Goal: Task Accomplishment & Management: Use online tool/utility

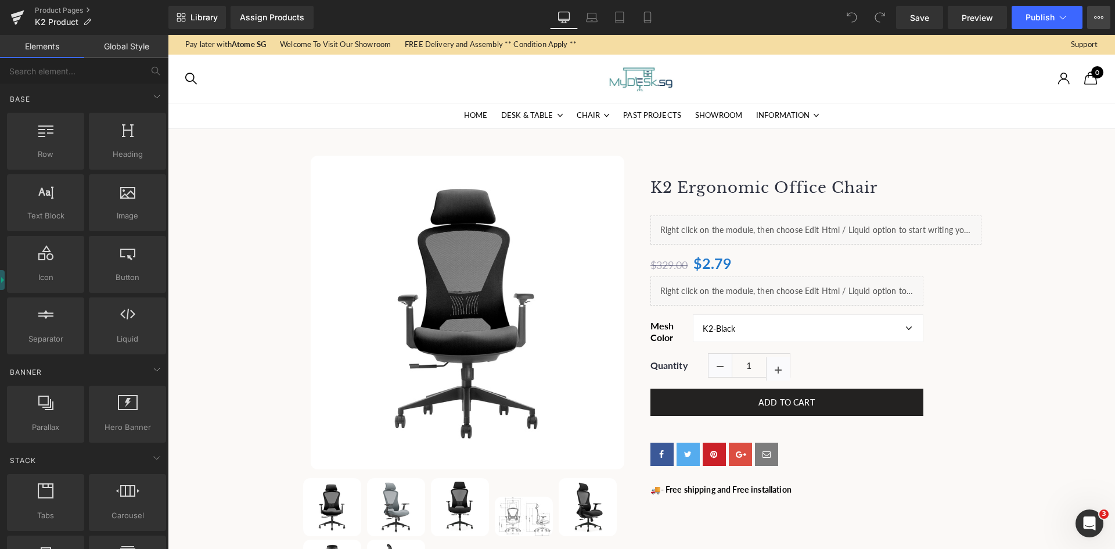
click at [1103, 27] on button "View Live Page View with current Template Save Template to Library Schedule Pub…" at bounding box center [1098, 17] width 23 height 23
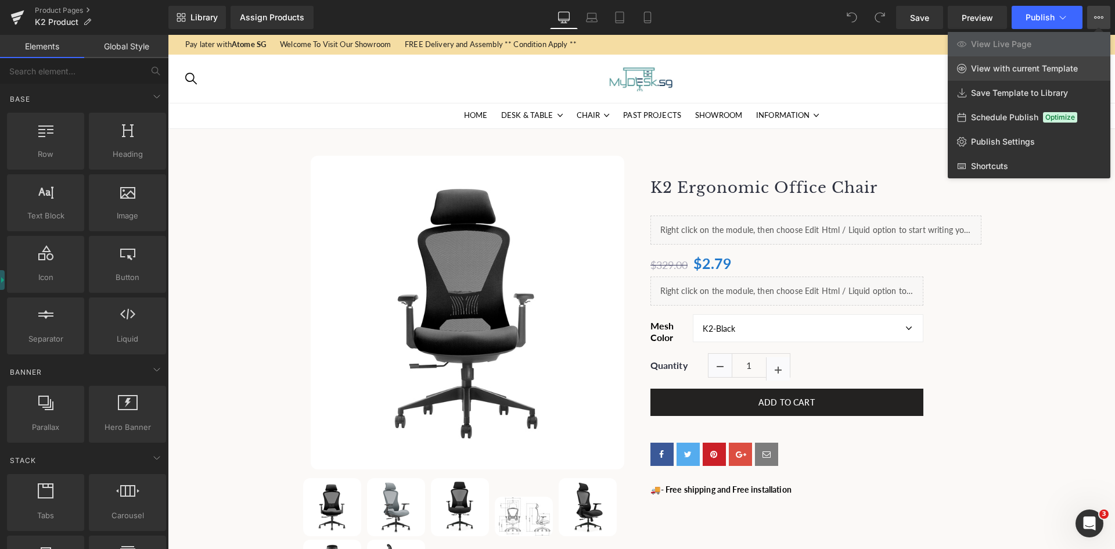
click at [1029, 70] on span "View with current Template" at bounding box center [1024, 68] width 107 height 10
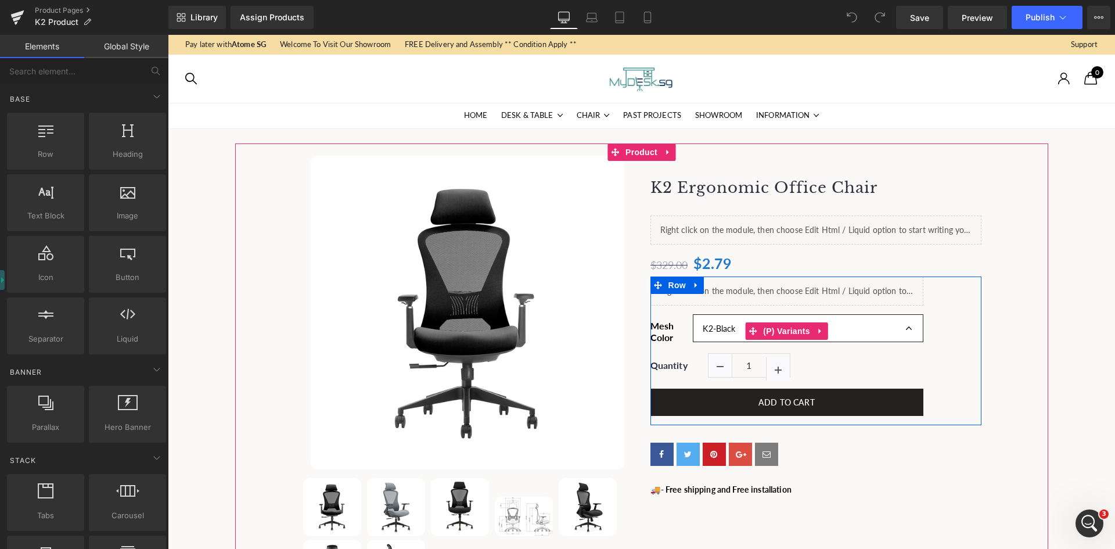
drag, startPoint x: 699, startPoint y: 317, endPoint x: 411, endPoint y: 326, distance: 288.8
click at [700, 317] on select "K2-Black K2-Grey K2-LUX-Black" at bounding box center [808, 327] width 230 height 27
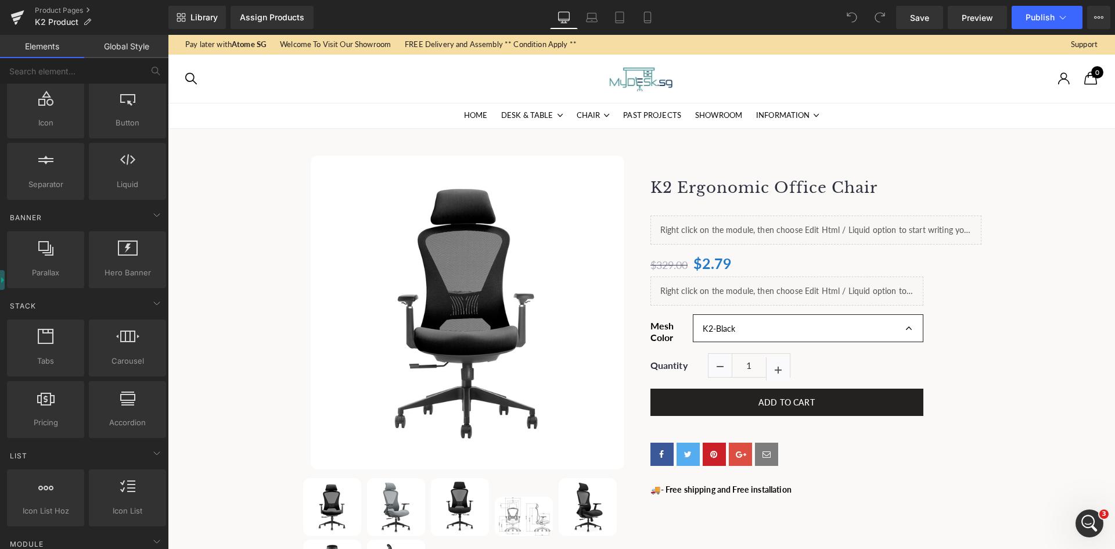
scroll to position [407, 0]
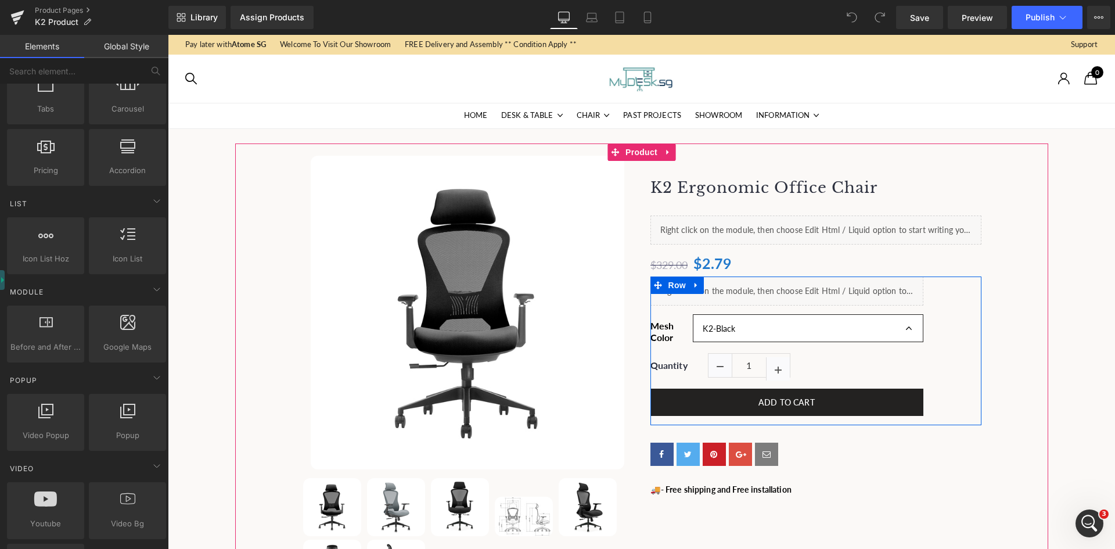
click at [798, 325] on span "(P) Variants" at bounding box center [787, 331] width 42 height 14
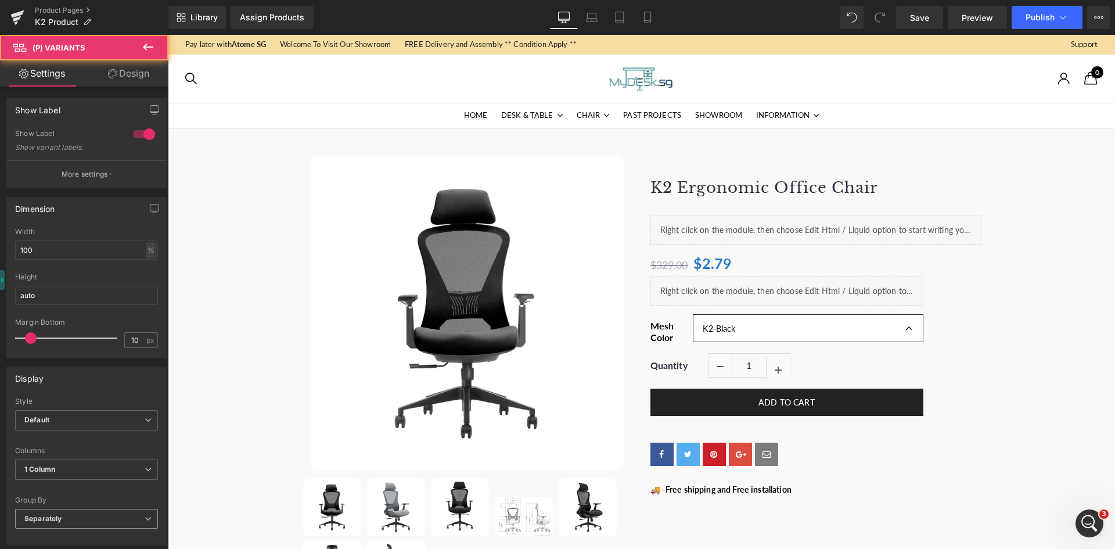
scroll to position [340, 0]
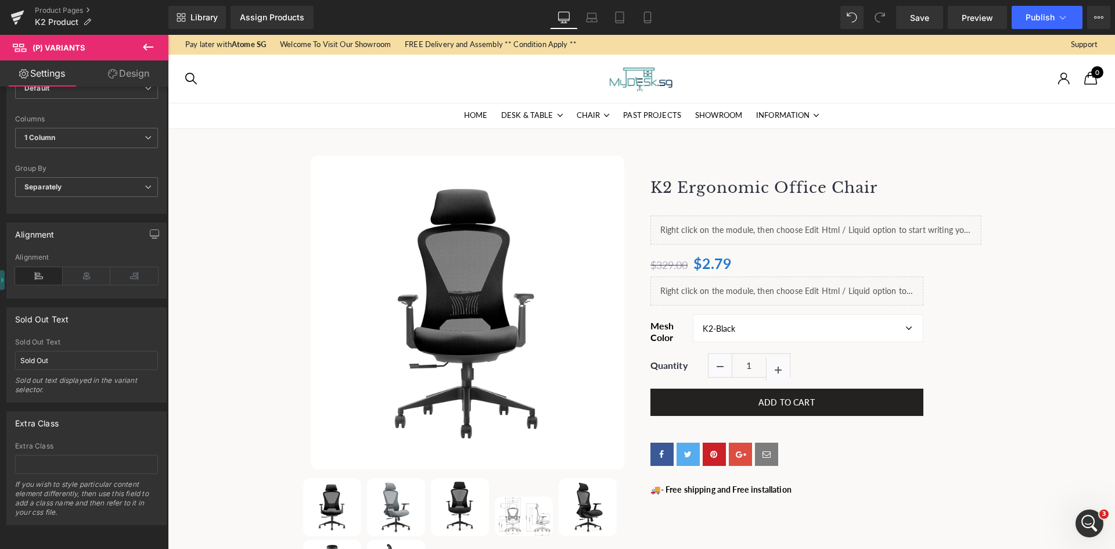
click at [116, 79] on link "Design" at bounding box center [129, 73] width 84 height 26
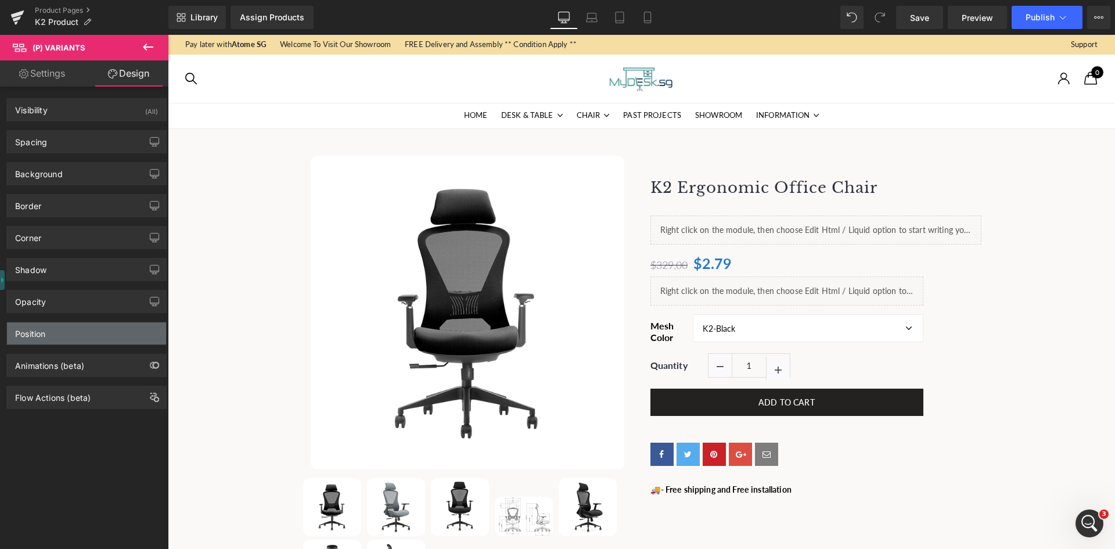
click at [34, 332] on div "Position" at bounding box center [30, 330] width 30 height 16
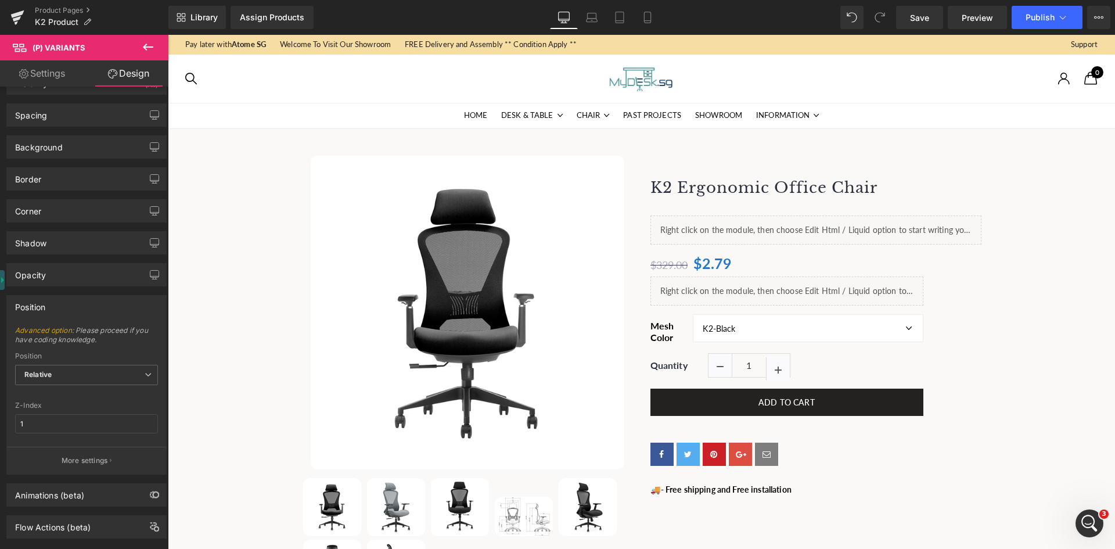
scroll to position [49, 0]
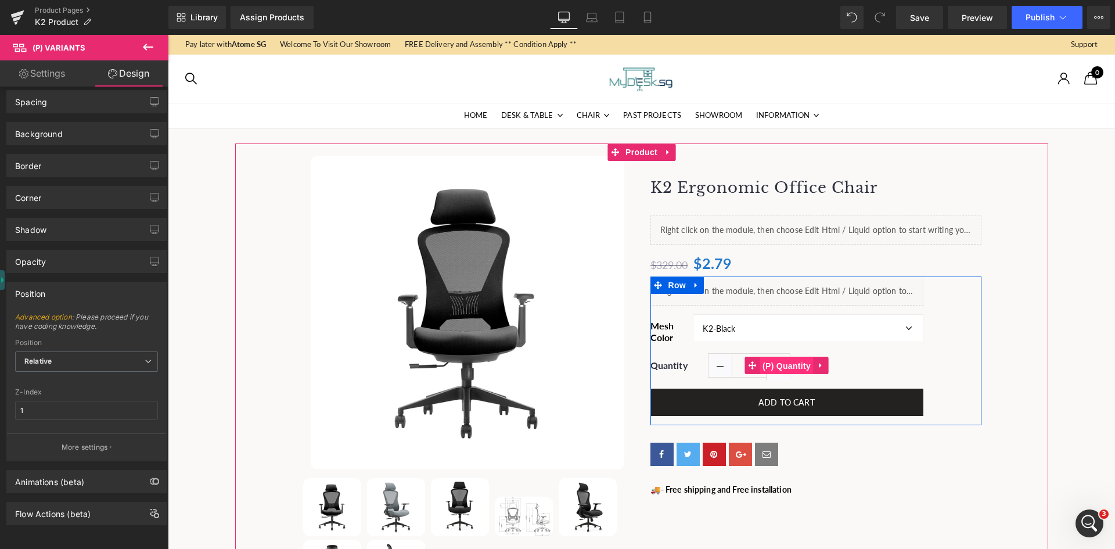
click at [777, 365] on span "(P) Quantity" at bounding box center [787, 365] width 54 height 17
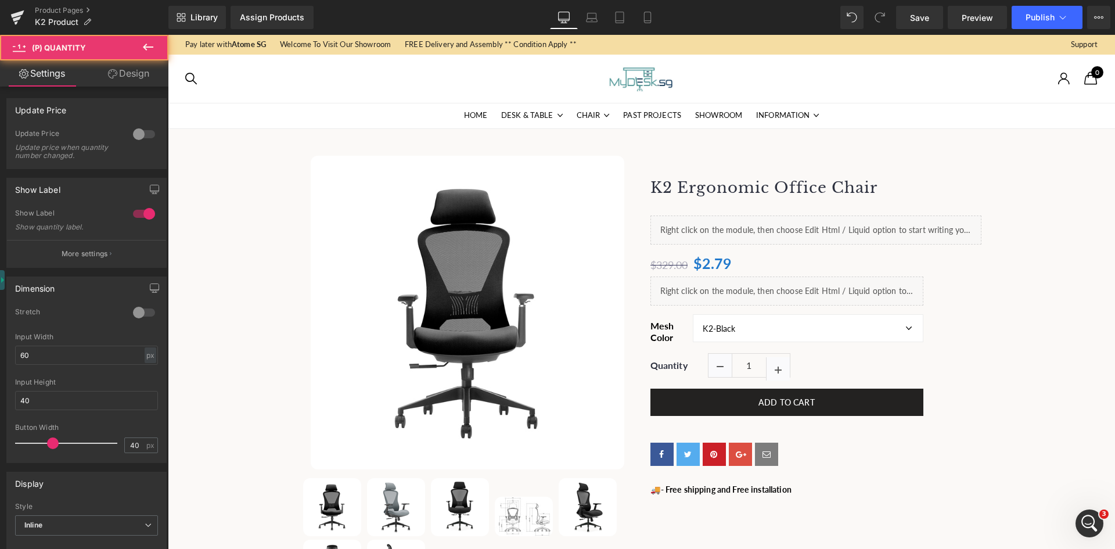
click at [102, 80] on link "Design" at bounding box center [129, 73] width 84 height 26
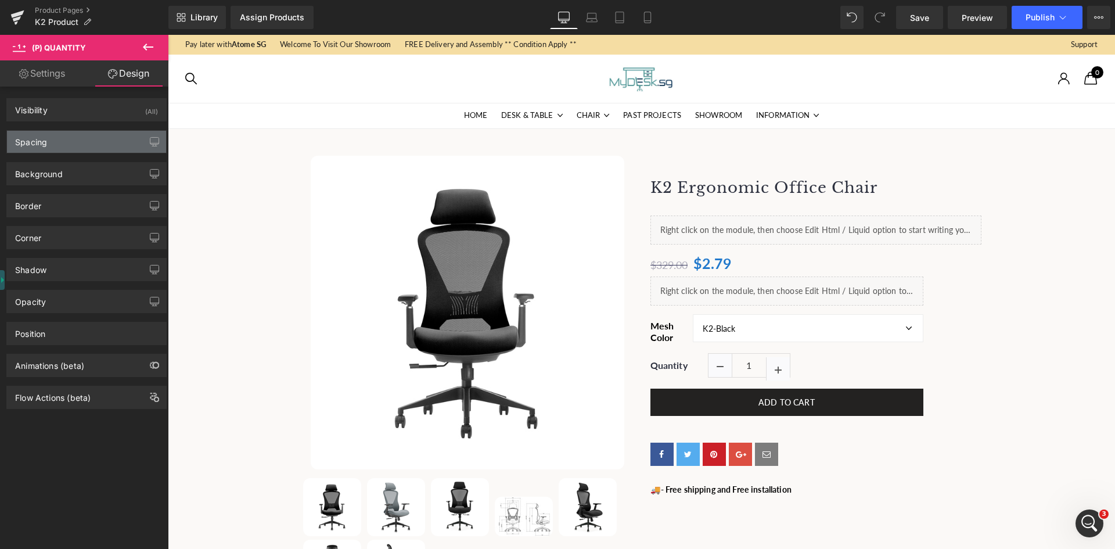
click at [65, 145] on div "Spacing" at bounding box center [86, 142] width 159 height 22
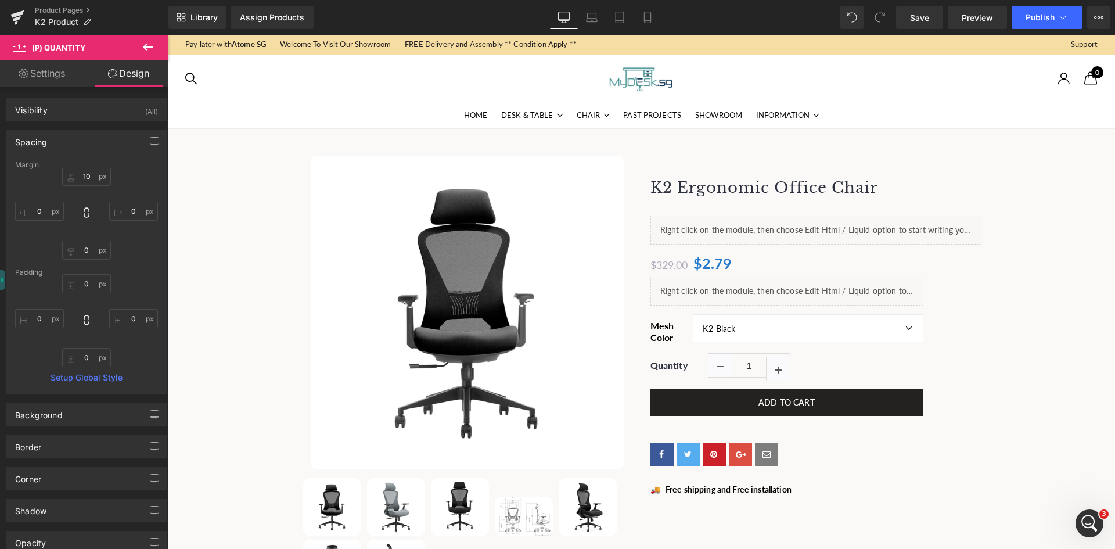
click at [37, 74] on link "Settings" at bounding box center [42, 73] width 84 height 26
type input "100"
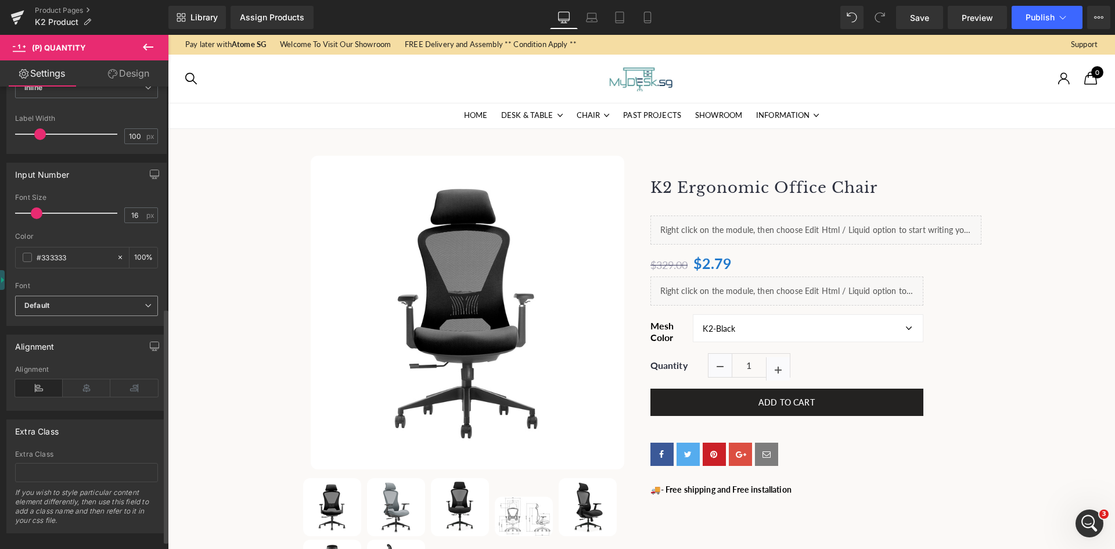
scroll to position [454, 0]
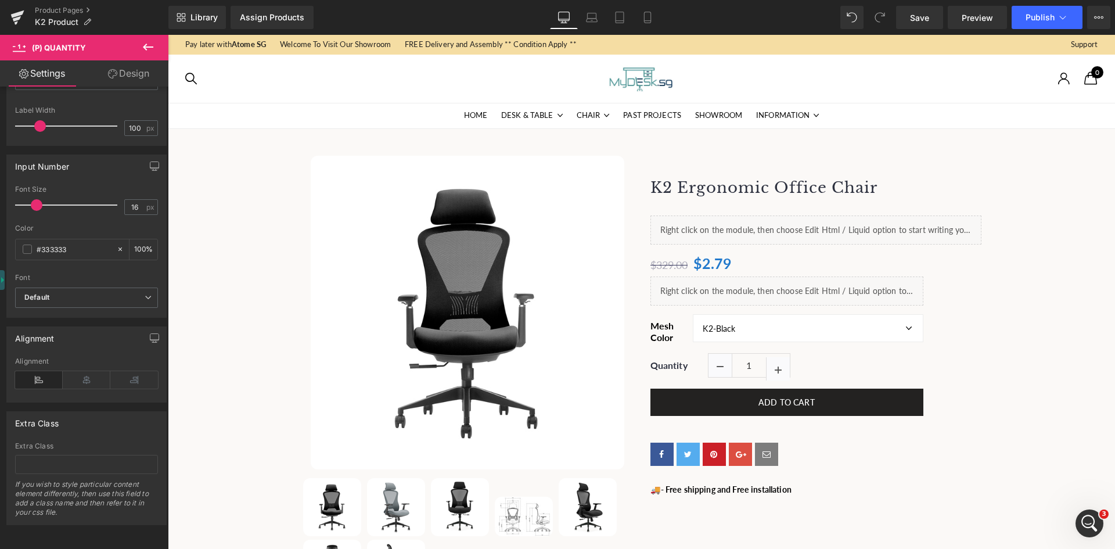
click at [109, 67] on link "Design" at bounding box center [129, 73] width 84 height 26
type input "10"
type input "0"
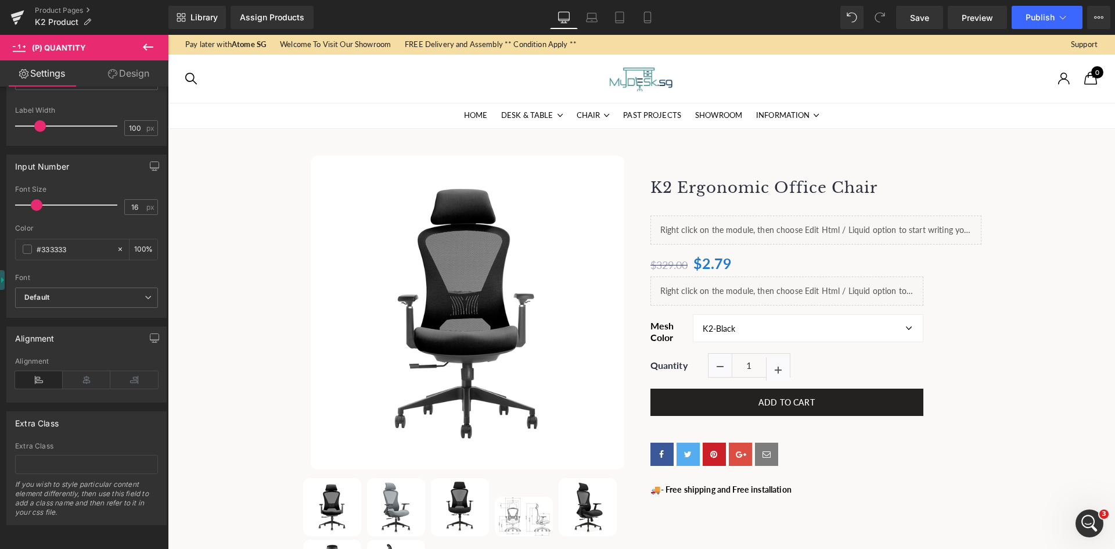
type input "0"
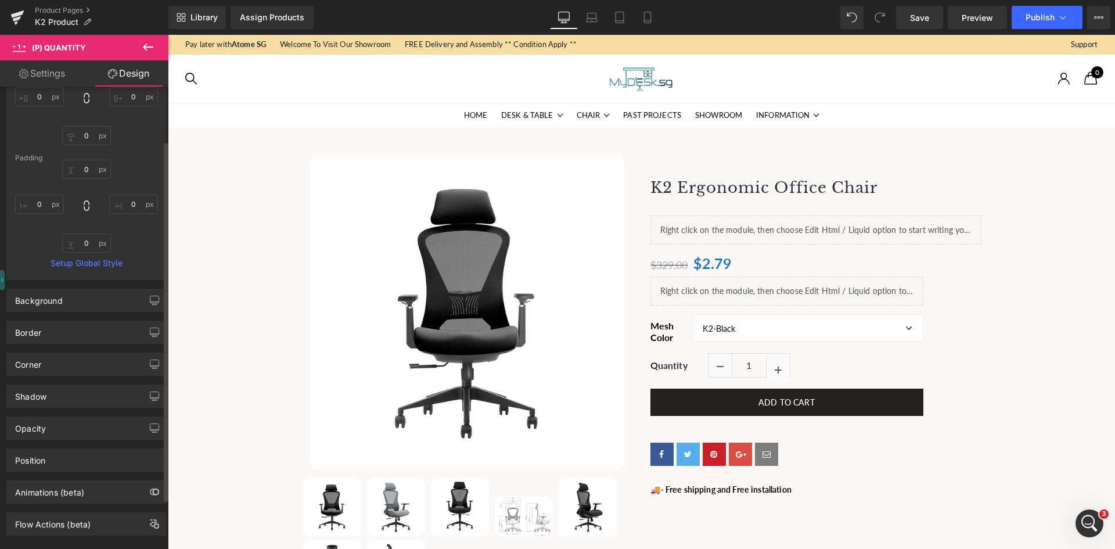
scroll to position [134, 0]
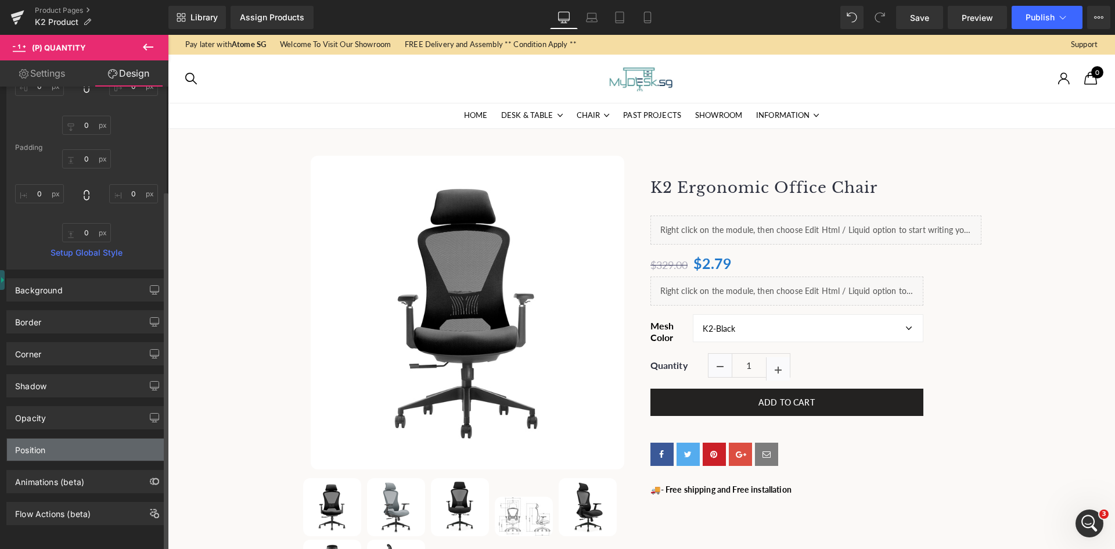
click at [57, 441] on div "Position" at bounding box center [86, 450] width 159 height 22
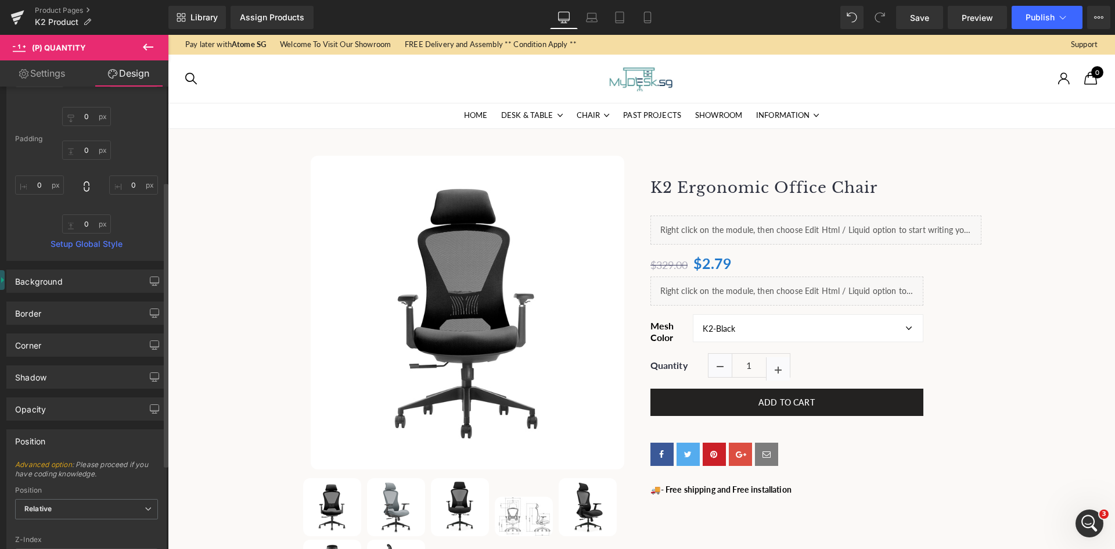
scroll to position [290, 0]
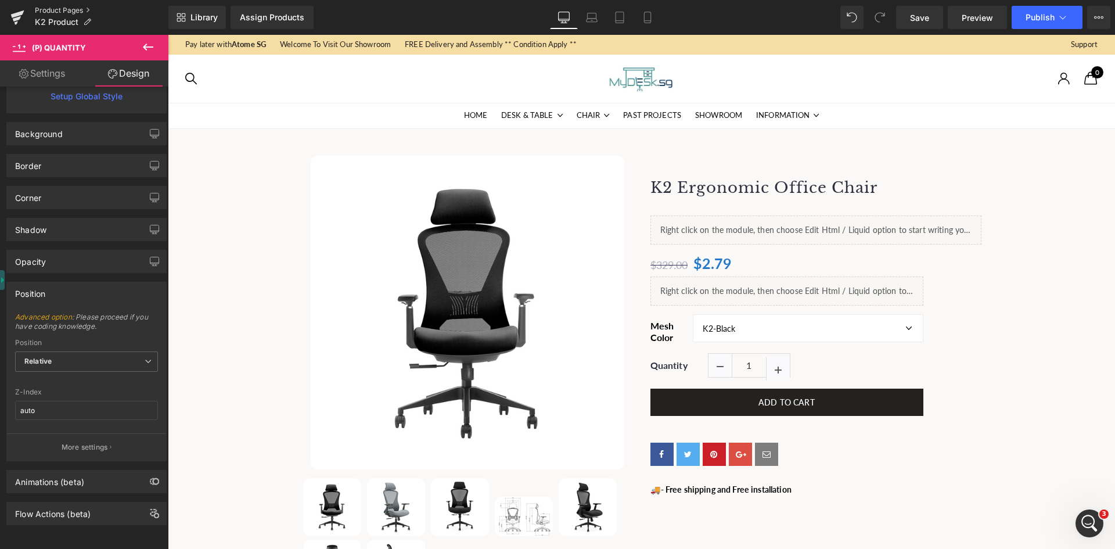
click at [58, 9] on link "Product Pages" at bounding box center [102, 10] width 134 height 9
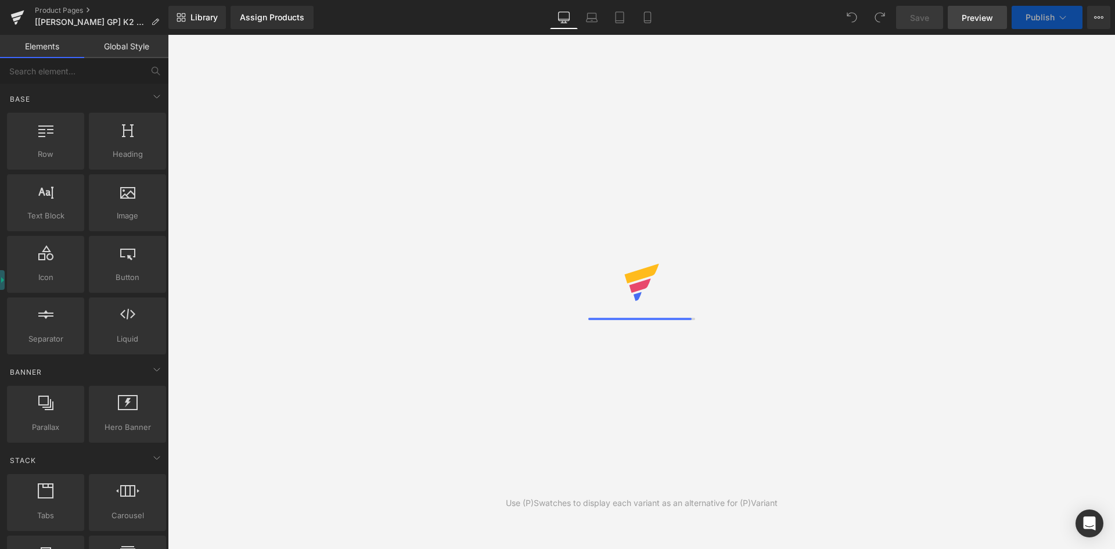
click at [968, 24] on link "Preview" at bounding box center [977, 17] width 59 height 23
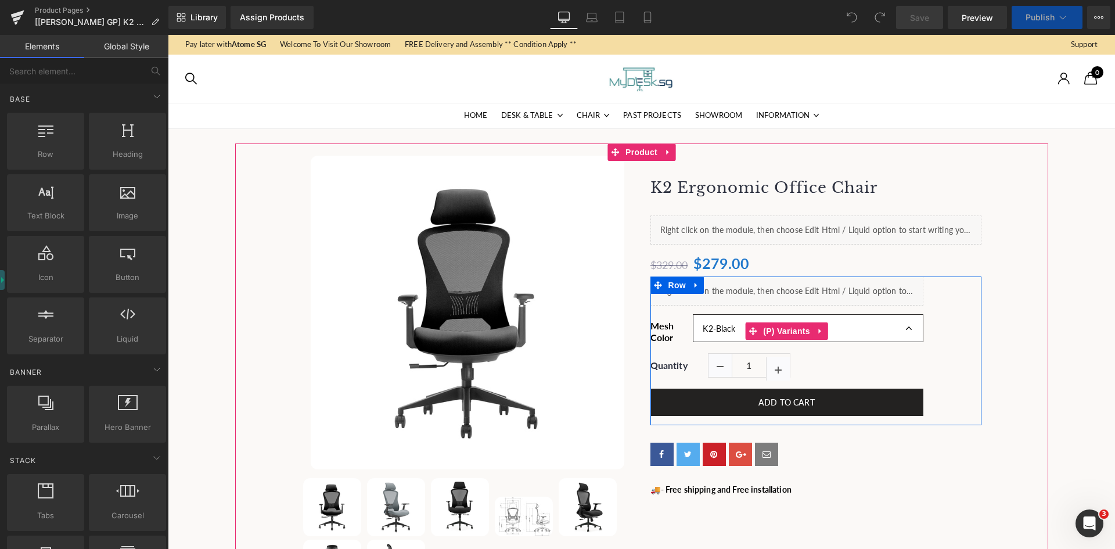
click at [728, 327] on select "K2-Black K2-Grey K2-LUX-Black" at bounding box center [808, 327] width 230 height 27
click at [797, 326] on span "(P) Variants" at bounding box center [786, 331] width 53 height 17
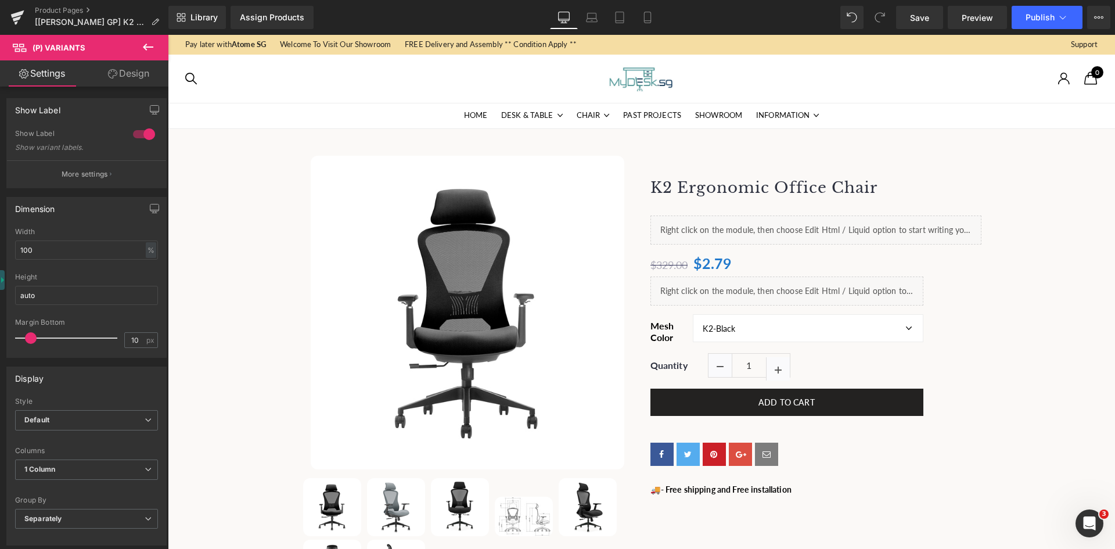
click at [117, 80] on link "Design" at bounding box center [129, 73] width 84 height 26
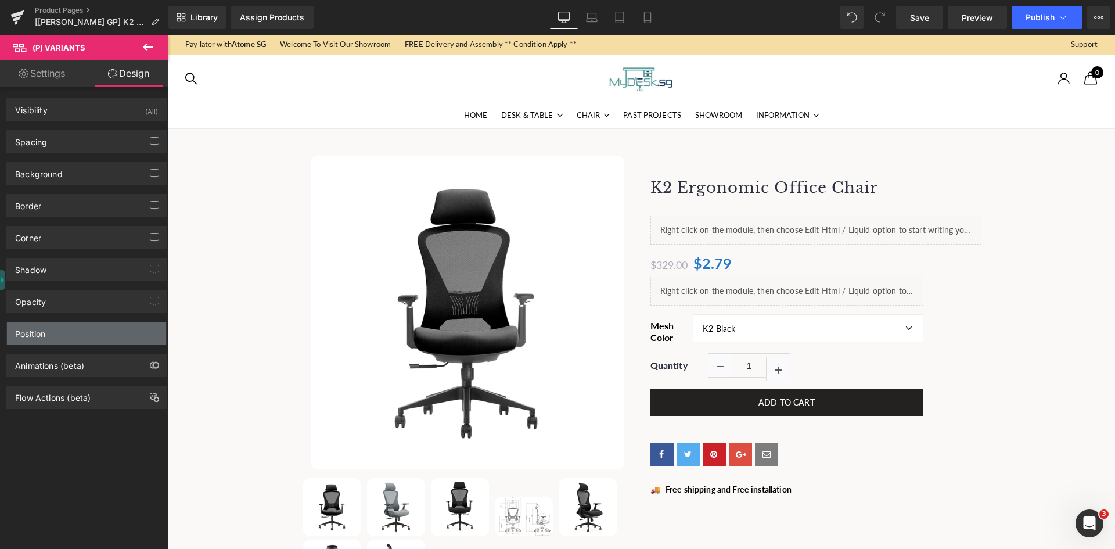
click at [51, 338] on div "Position" at bounding box center [86, 333] width 159 height 22
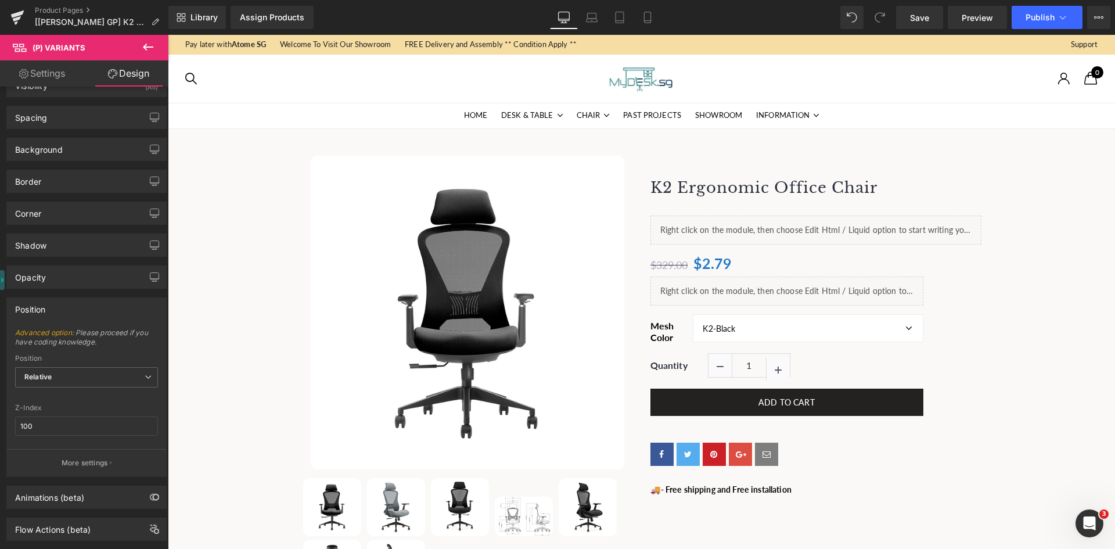
scroll to position [49, 0]
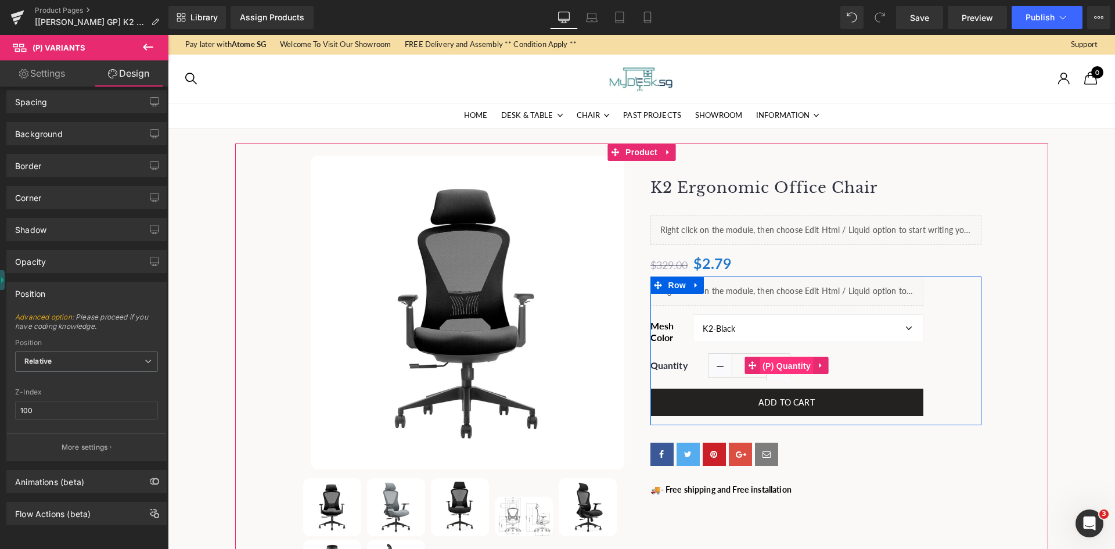
click at [769, 362] on span "(P) Quantity" at bounding box center [787, 365] width 54 height 17
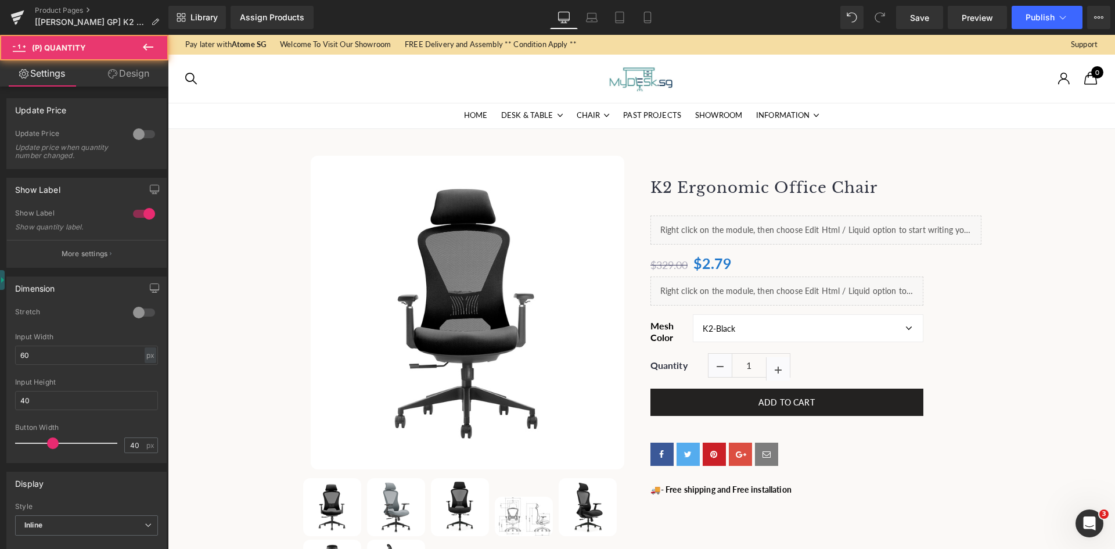
click at [120, 73] on link "Design" at bounding box center [129, 73] width 84 height 26
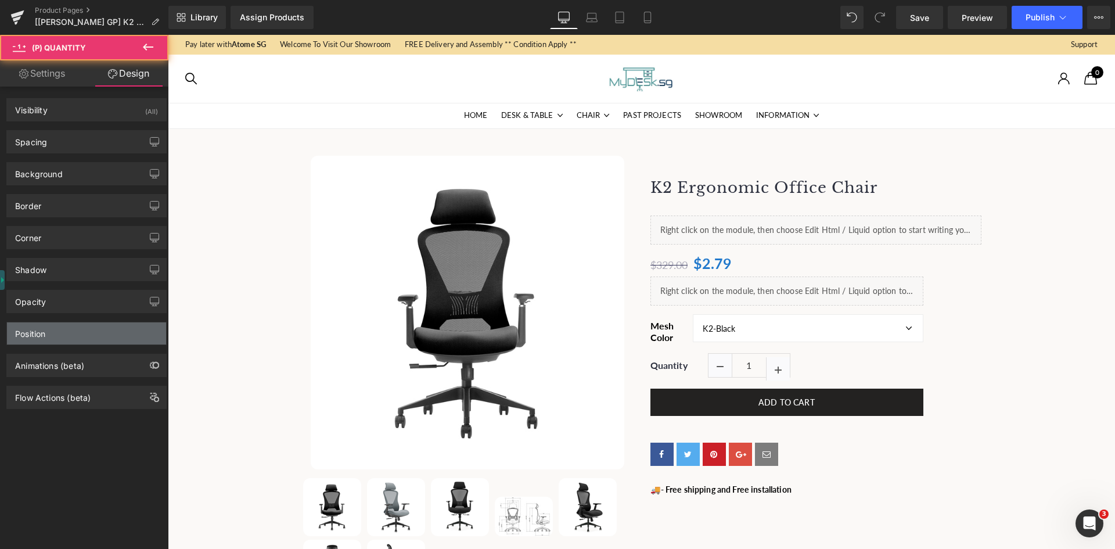
type input "auto"
click at [43, 335] on div "Position" at bounding box center [30, 330] width 30 height 16
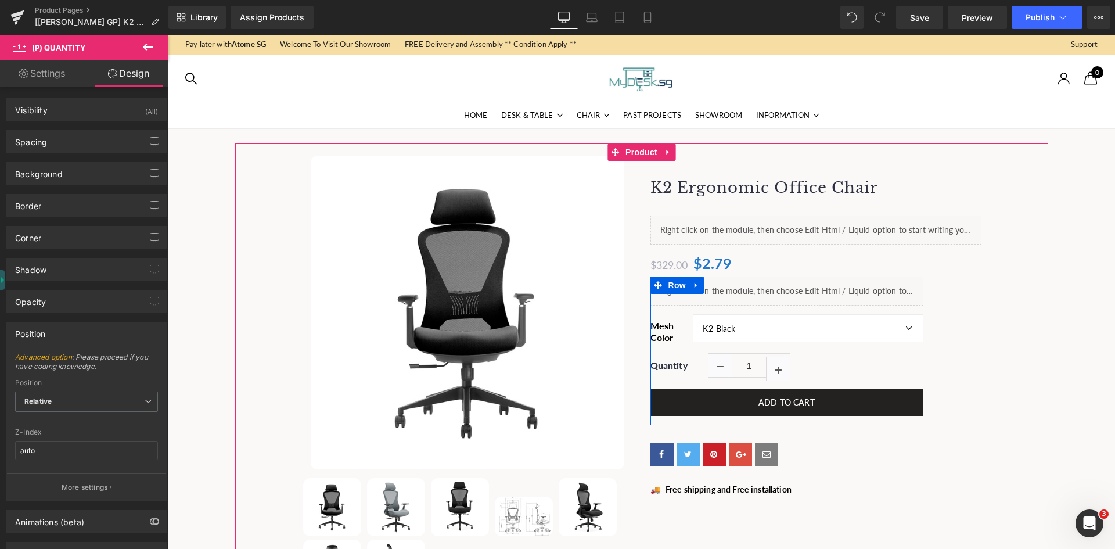
drag, startPoint x: 667, startPoint y: 283, endPoint x: 245, endPoint y: 200, distance: 431.0
click at [667, 283] on span "Row" at bounding box center [677, 284] width 23 height 17
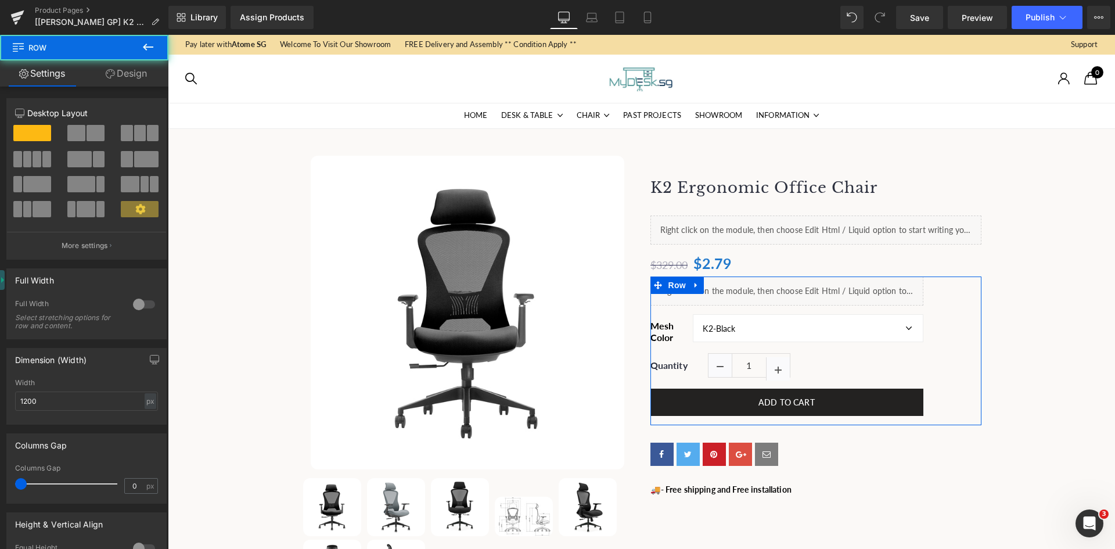
click at [122, 76] on link "Design" at bounding box center [126, 73] width 84 height 26
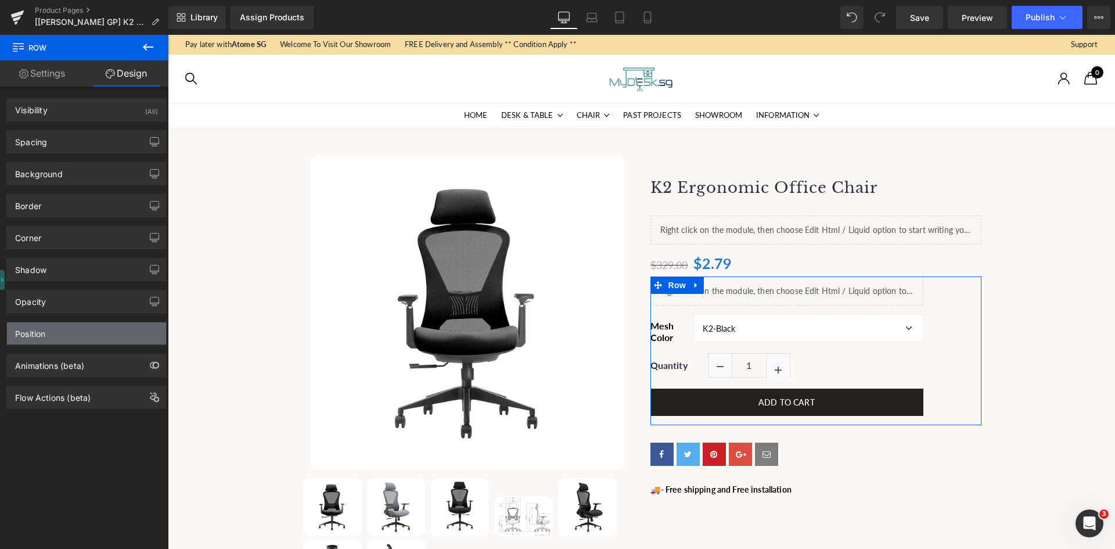
click at [52, 335] on div "Position" at bounding box center [86, 333] width 159 height 22
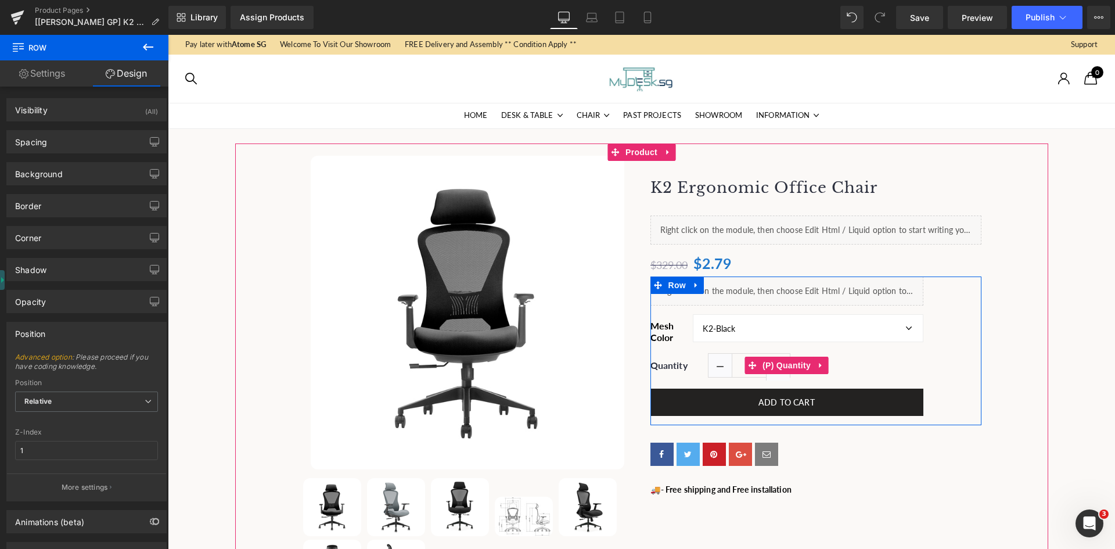
click at [766, 367] on span "(P) Quantity" at bounding box center [787, 365] width 54 height 17
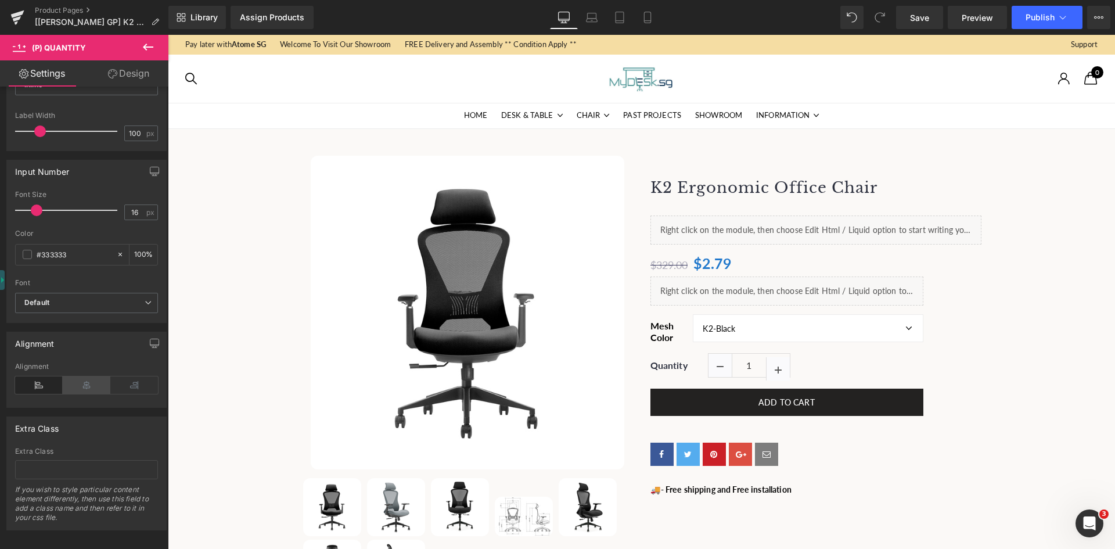
scroll to position [454, 0]
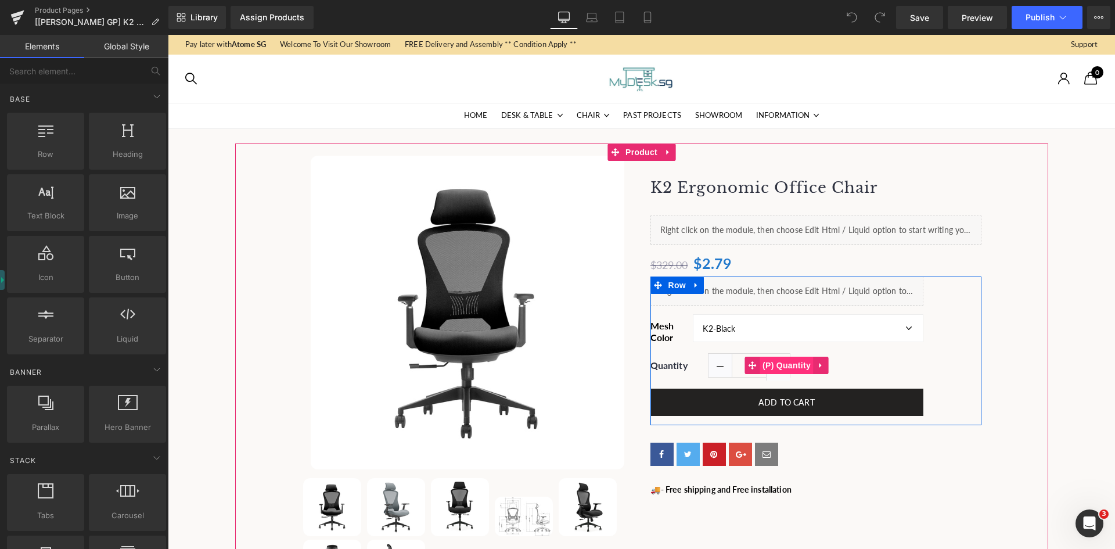
click at [764, 366] on span "(P) Quantity" at bounding box center [787, 365] width 54 height 17
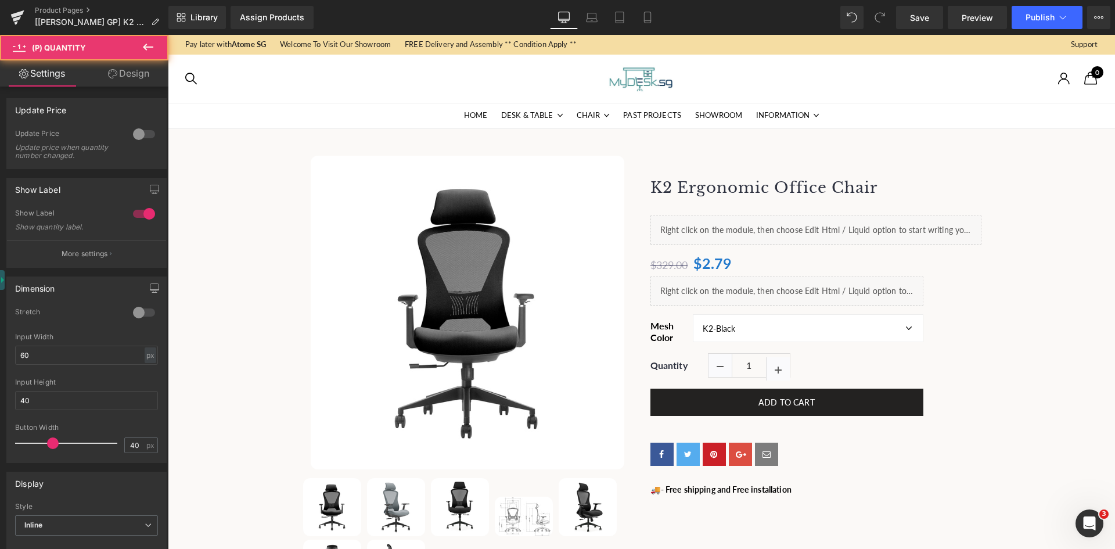
click at [110, 76] on icon at bounding box center [112, 73] width 9 height 9
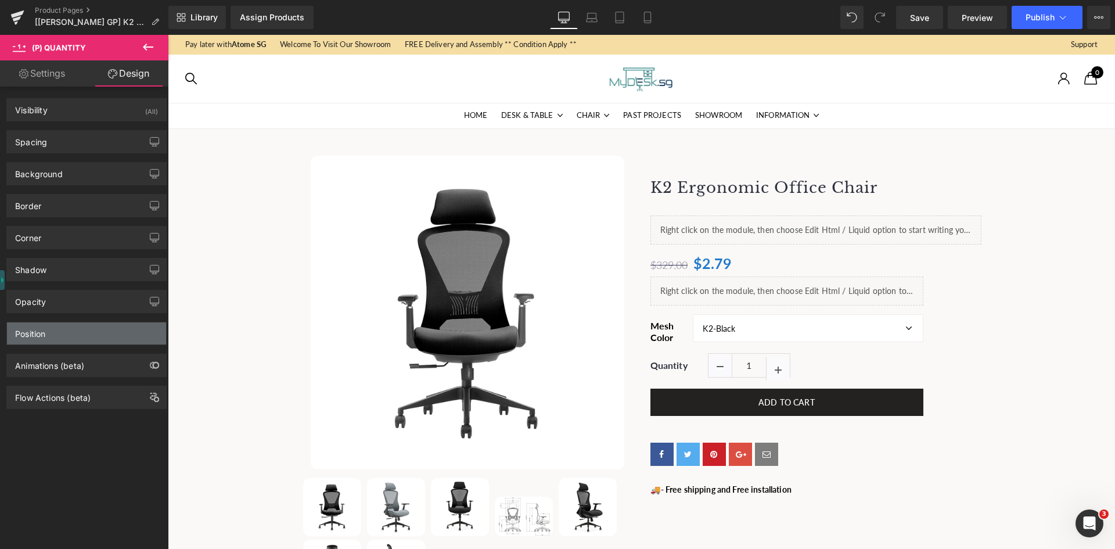
click at [35, 334] on div "Position" at bounding box center [30, 330] width 30 height 16
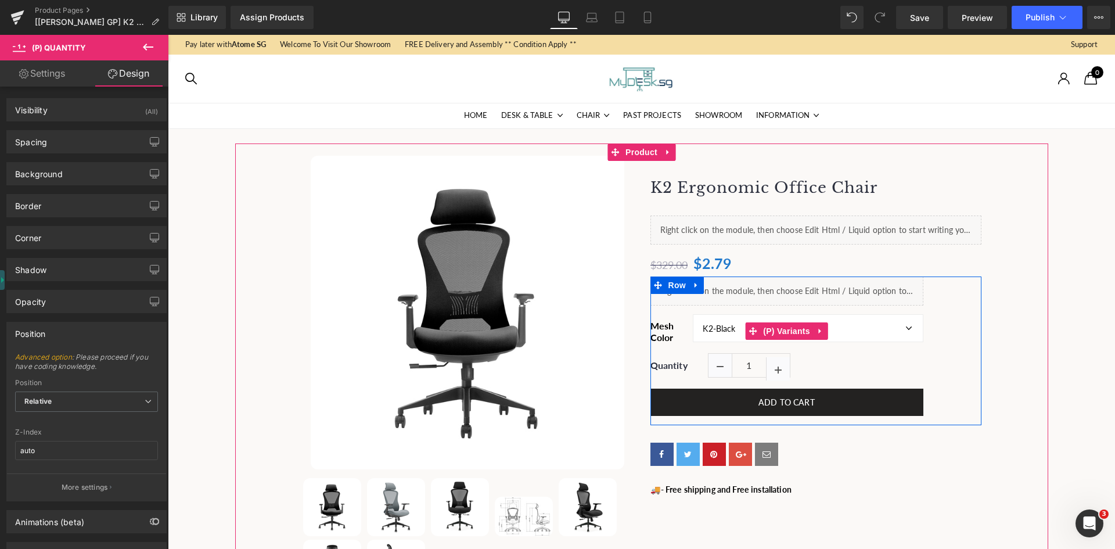
click at [745, 329] on span at bounding box center [752, 330] width 15 height 17
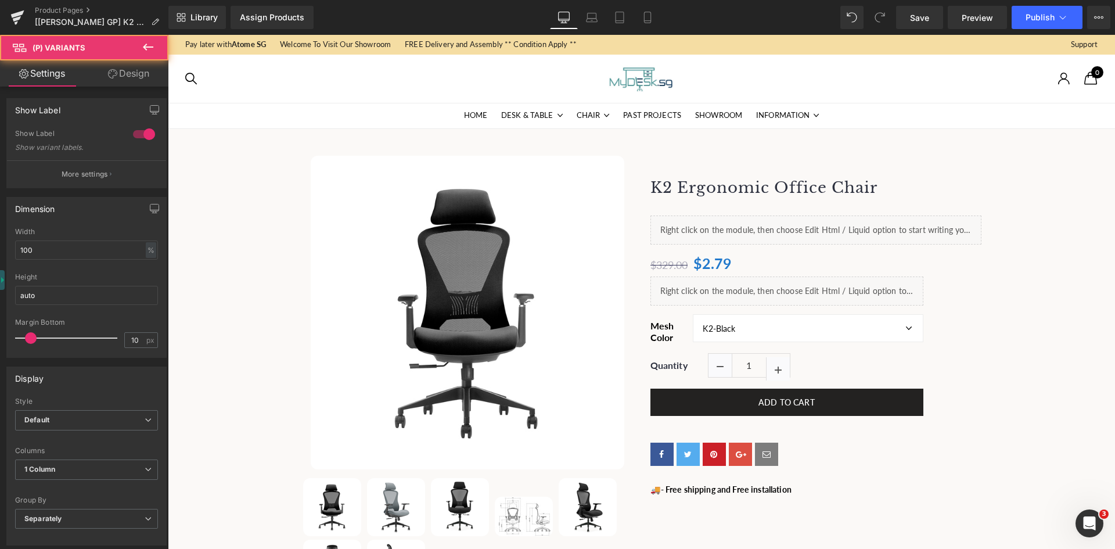
click at [121, 82] on link "Design" at bounding box center [129, 73] width 84 height 26
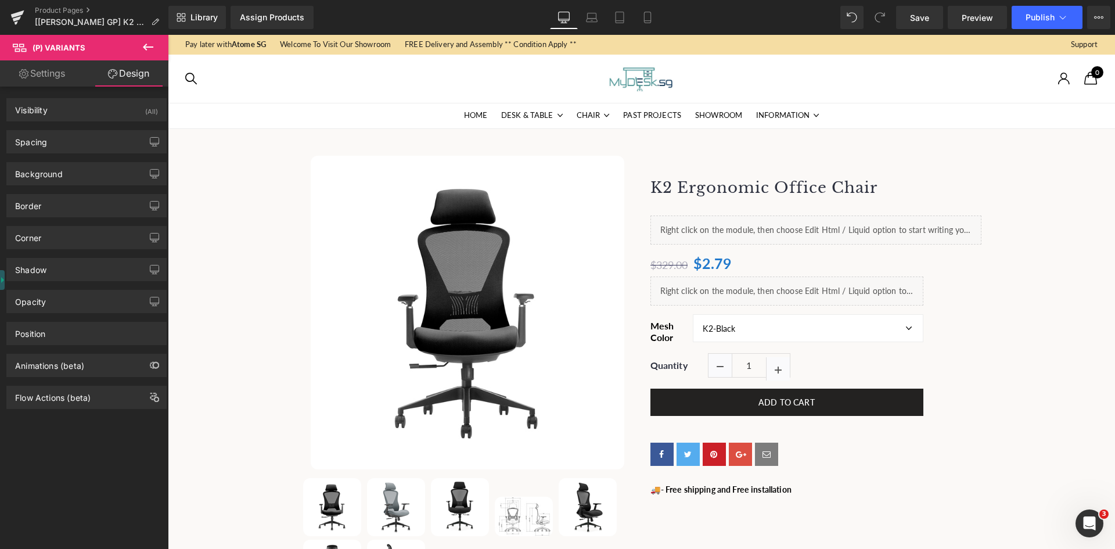
type input "auto"
click at [39, 325] on div "Position" at bounding box center [30, 330] width 30 height 16
